Goal: Information Seeking & Learning: Learn about a topic

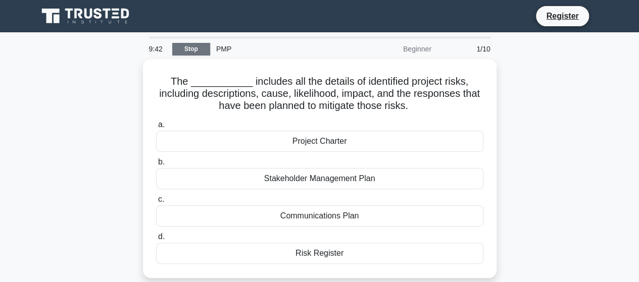
click at [189, 44] on link "Stop" at bounding box center [191, 49] width 38 height 13
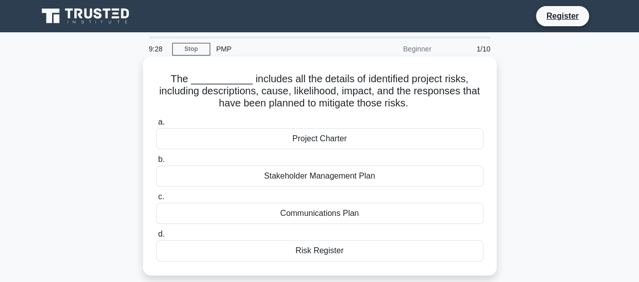
click at [363, 258] on div "Risk Register" at bounding box center [319, 250] width 327 height 21
click at [156, 238] on input "d. Risk Register" at bounding box center [156, 234] width 0 height 7
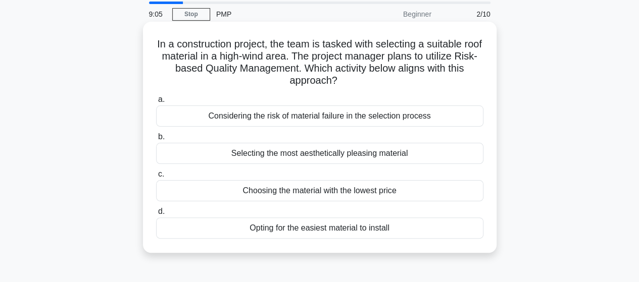
scroll to position [51, 0]
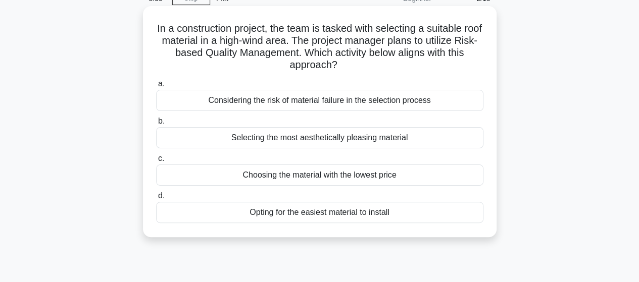
click at [420, 141] on div "Selecting the most aesthetically pleasing material" at bounding box center [319, 137] width 327 height 21
click at [156, 125] on input "b. Selecting the most aesthetically pleasing material" at bounding box center [156, 121] width 0 height 7
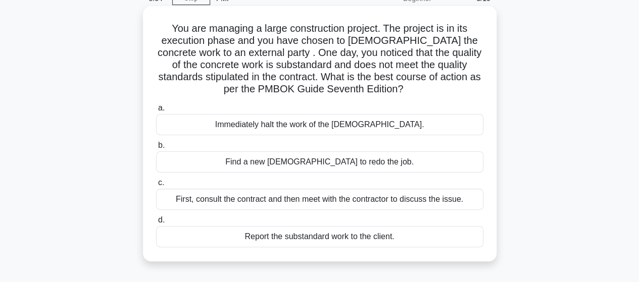
click at [284, 188] on label "c. First, consult the contract and then meet with the contractor to discuss the…" at bounding box center [319, 193] width 327 height 33
click at [156, 186] on input "c. First, consult the contract and then meet with the contractor to discuss the…" at bounding box center [156, 183] width 0 height 7
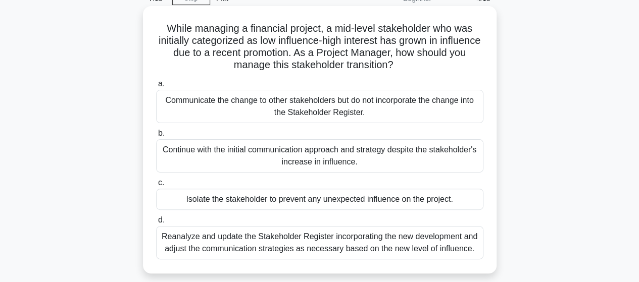
click at [253, 234] on div "Reanalyze and update the Stakeholder Register incorporating the new development…" at bounding box center [319, 242] width 327 height 33
click at [156, 224] on input "d. Reanalyze and update the Stakeholder Register incorporating the new developm…" at bounding box center [156, 220] width 0 height 7
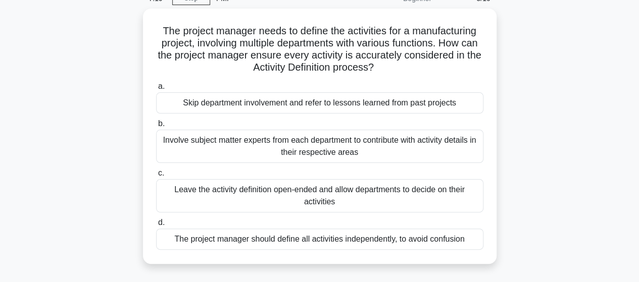
scroll to position [0, 0]
